Goal: Task Accomplishment & Management: Use online tool/utility

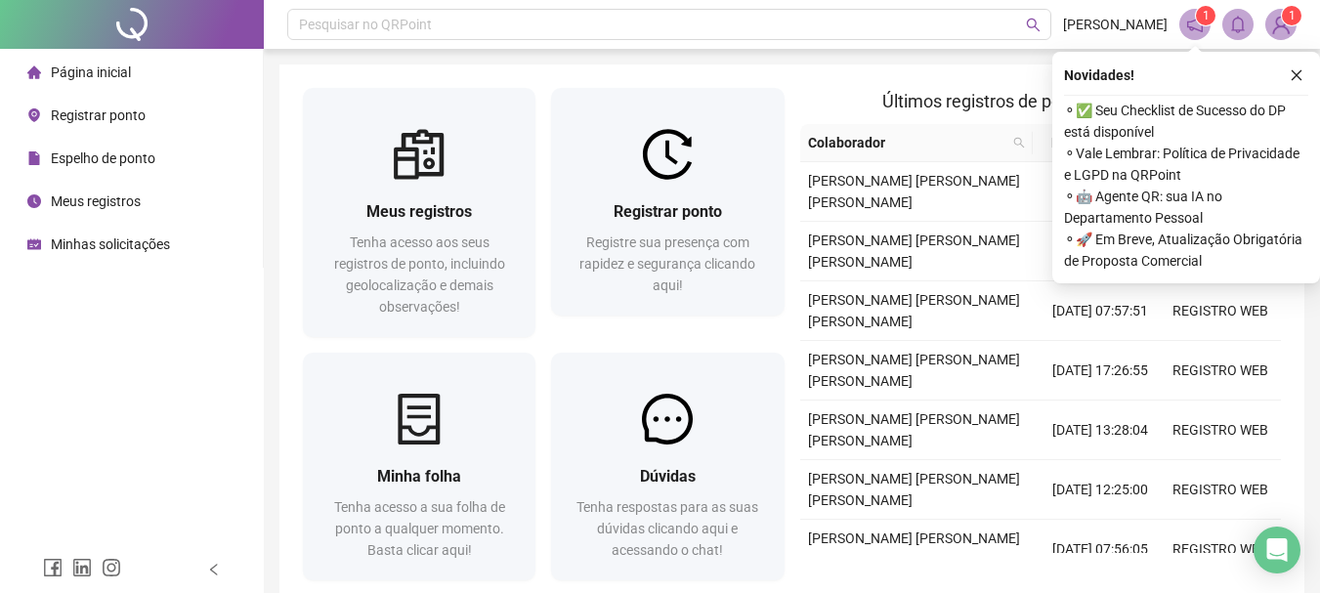
click at [85, 118] on span "Registrar ponto" at bounding box center [98, 115] width 95 height 16
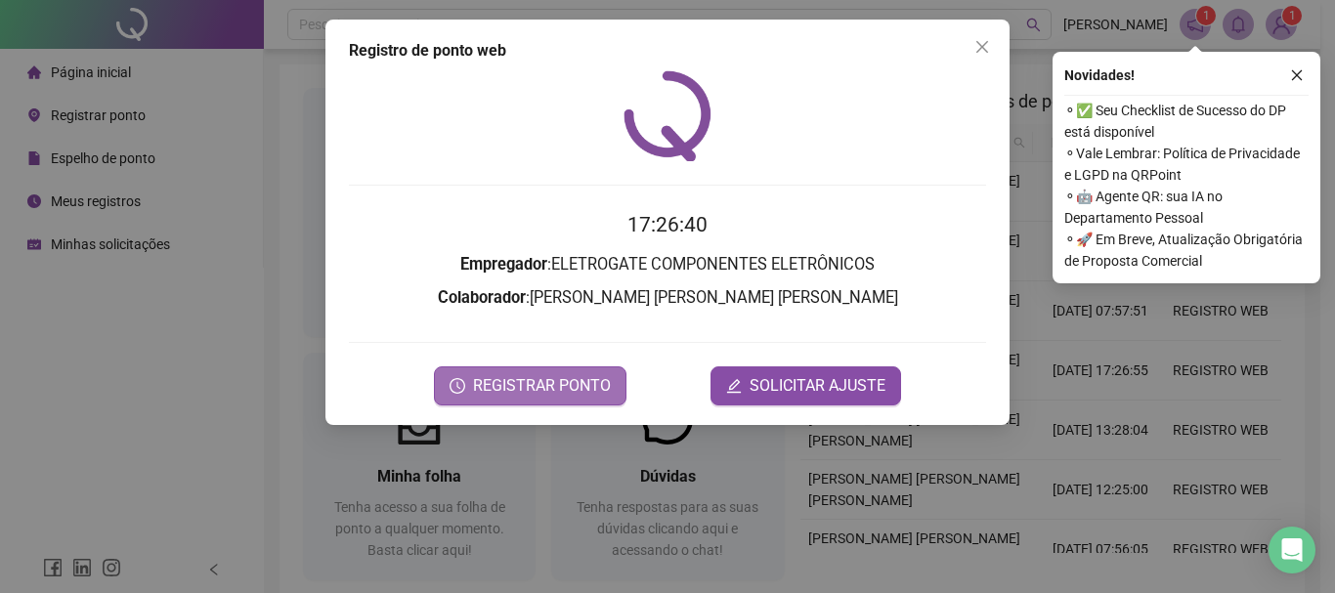
click at [580, 390] on span "REGISTRAR PONTO" at bounding box center [542, 385] width 138 height 23
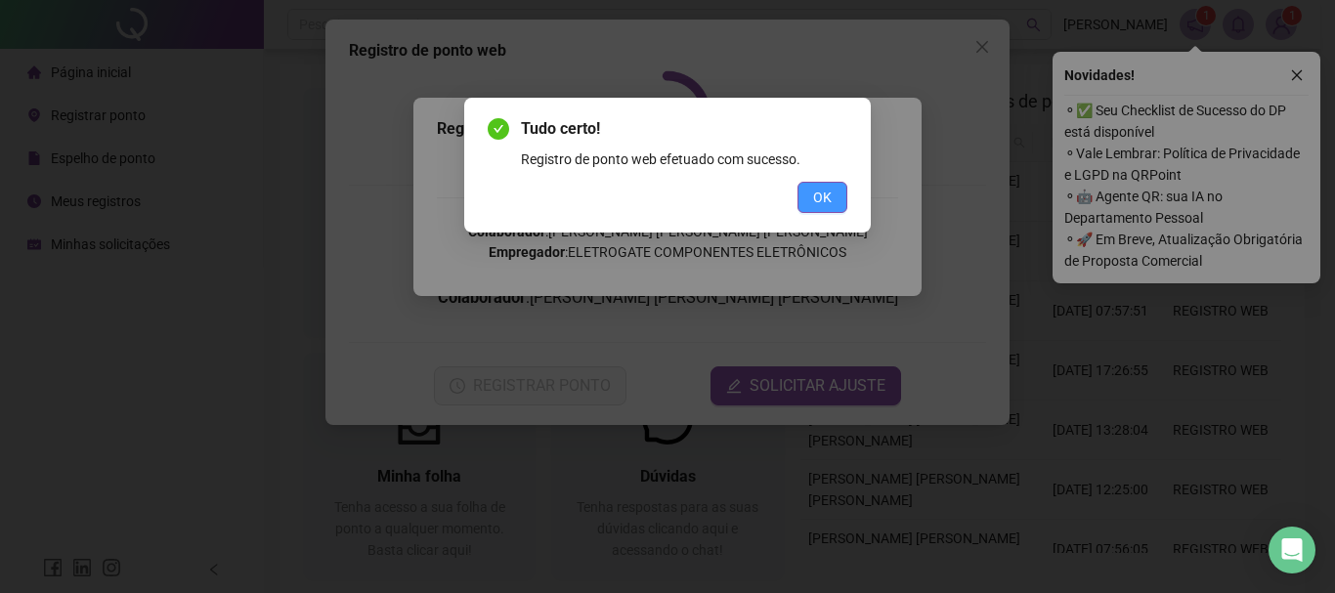
click at [804, 196] on button "OK" at bounding box center [822, 197] width 50 height 31
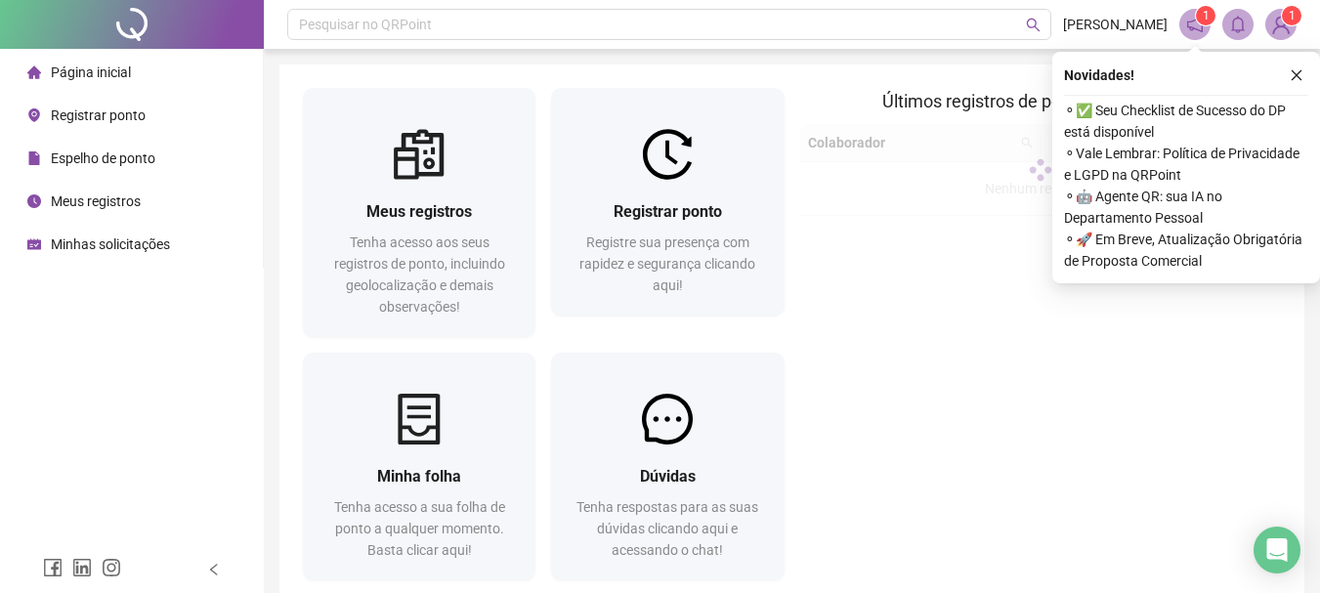
click at [82, 109] on span "Registrar ponto" at bounding box center [98, 115] width 95 height 16
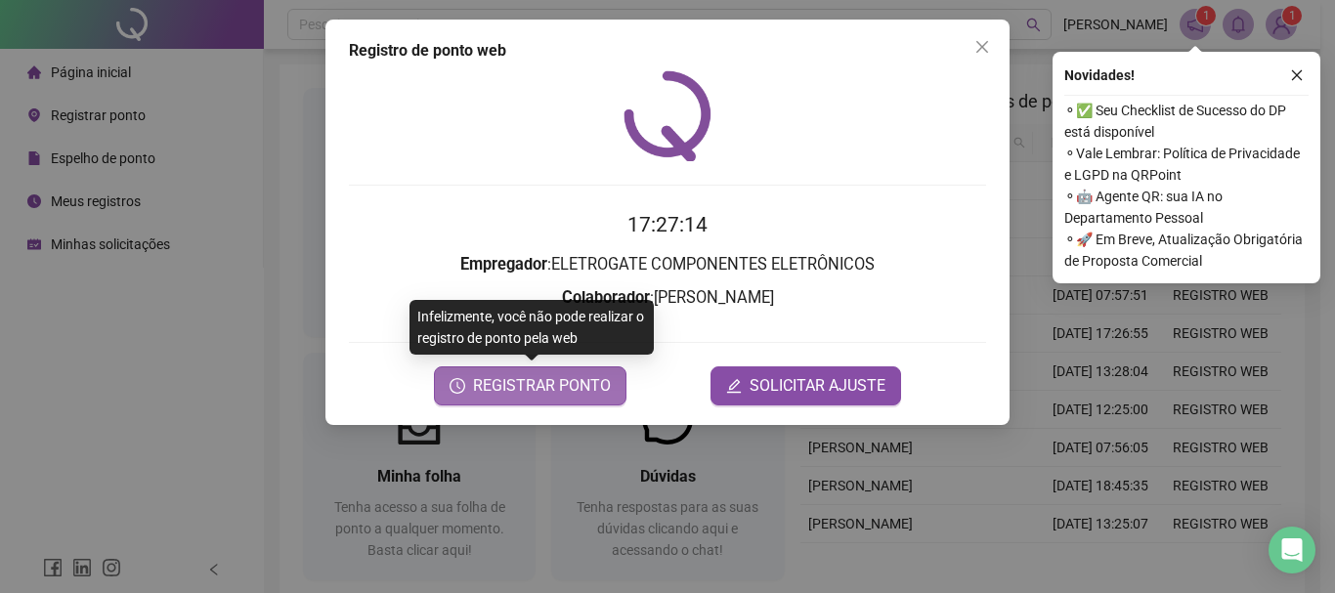
click at [537, 391] on span "REGISTRAR PONTO" at bounding box center [542, 385] width 138 height 23
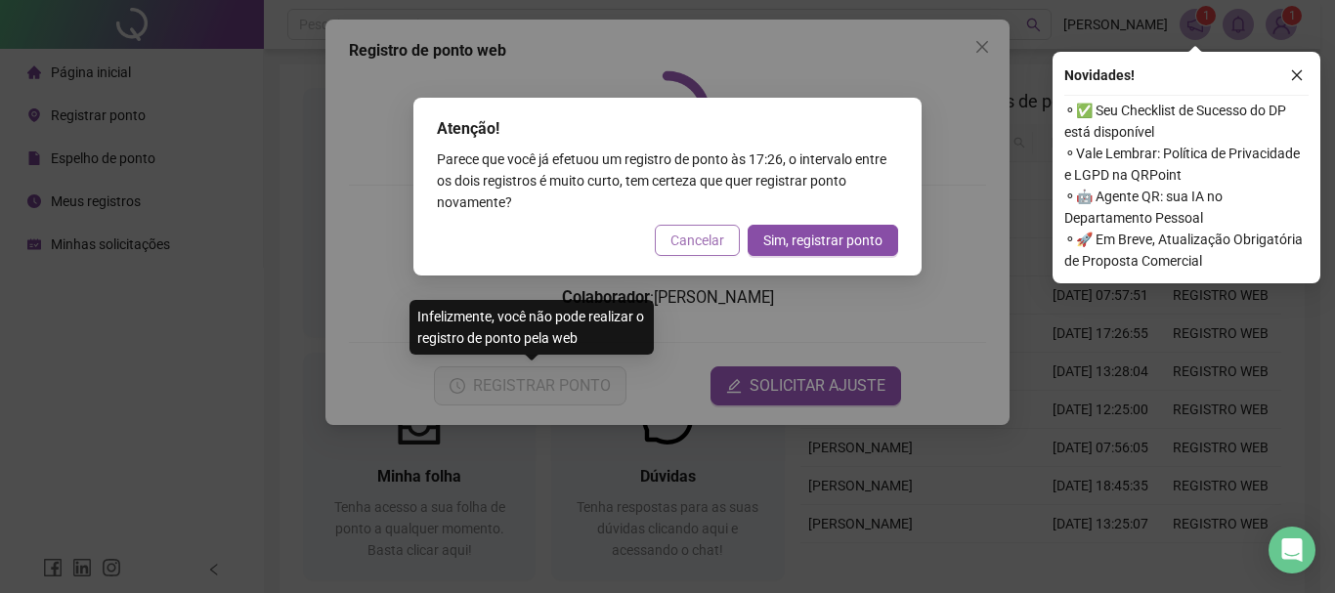
click at [701, 240] on span "Cancelar" at bounding box center [697, 240] width 54 height 21
